Goal: Task Accomplishment & Management: Manage account settings

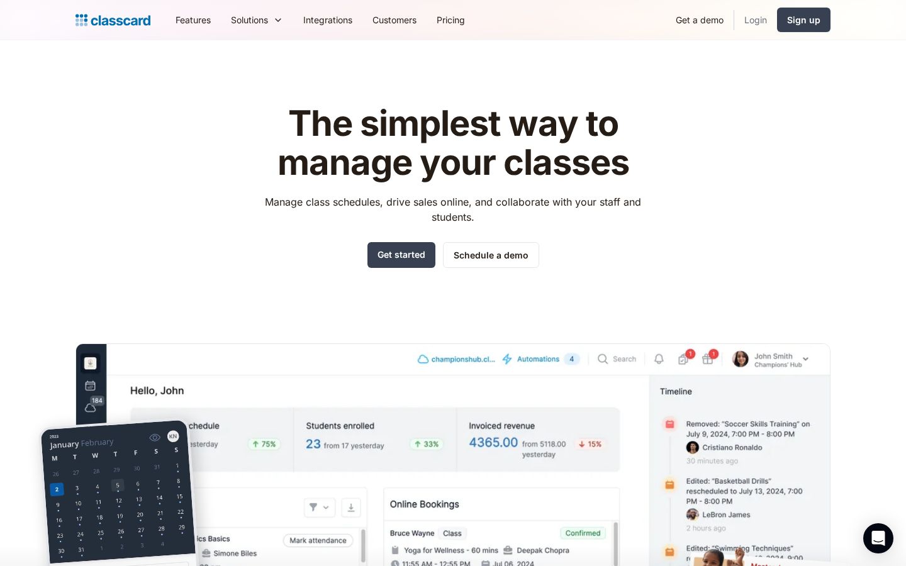
click at [758, 15] on link "Login" at bounding box center [755, 20] width 43 height 28
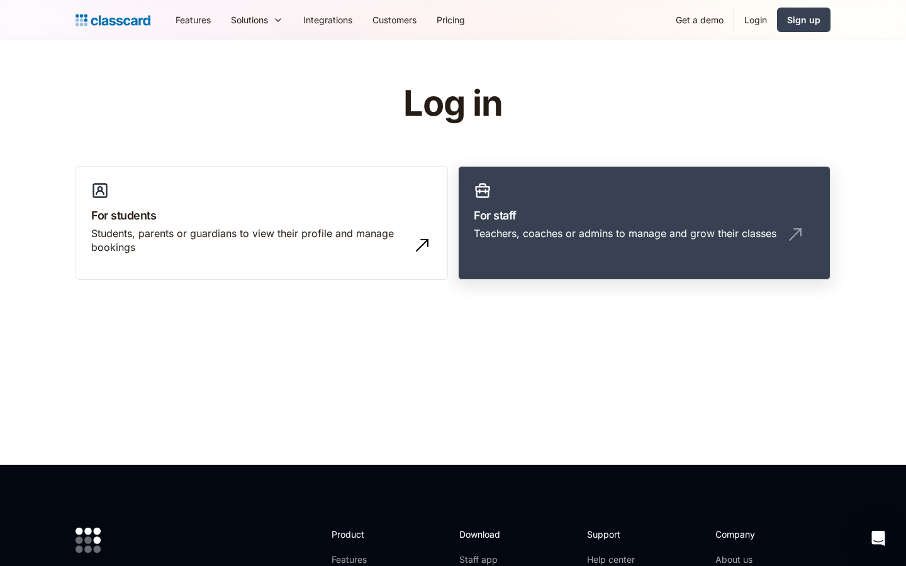
click at [514, 213] on h3 "For staff" at bounding box center [644, 215] width 341 height 17
click at [551, 230] on div "Teachers, coaches or admins to manage and grow their classes" at bounding box center [625, 234] width 303 height 14
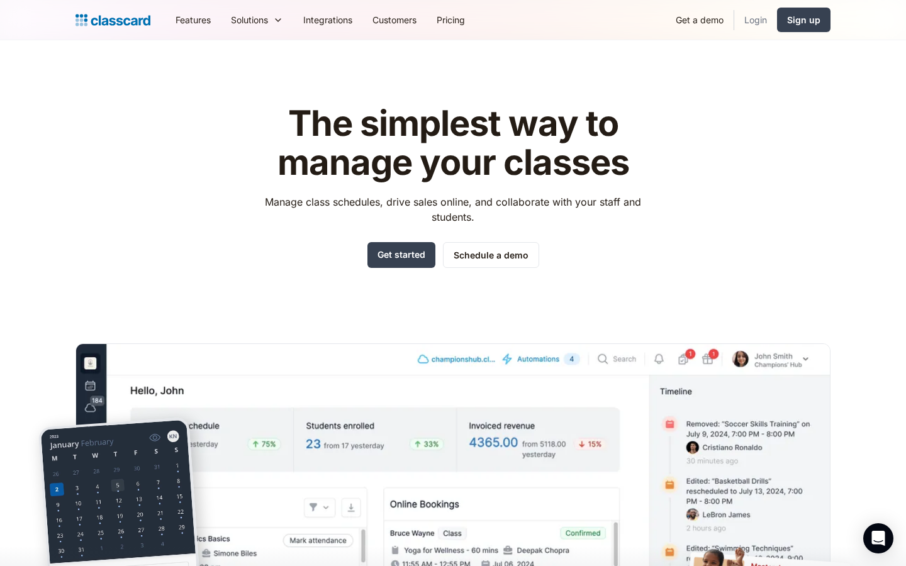
click at [745, 24] on link "Login" at bounding box center [755, 20] width 43 height 28
